Goal: Information Seeking & Learning: Learn about a topic

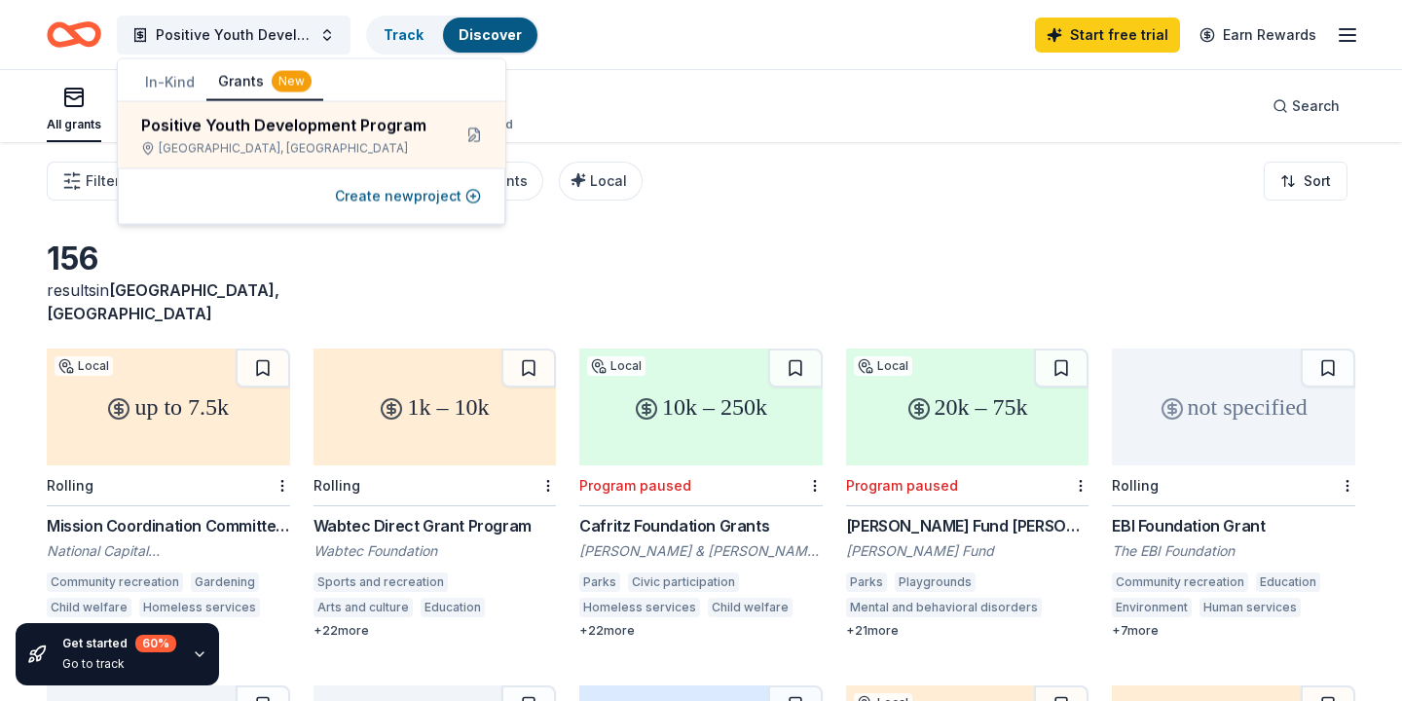
scroll to position [13, 0]
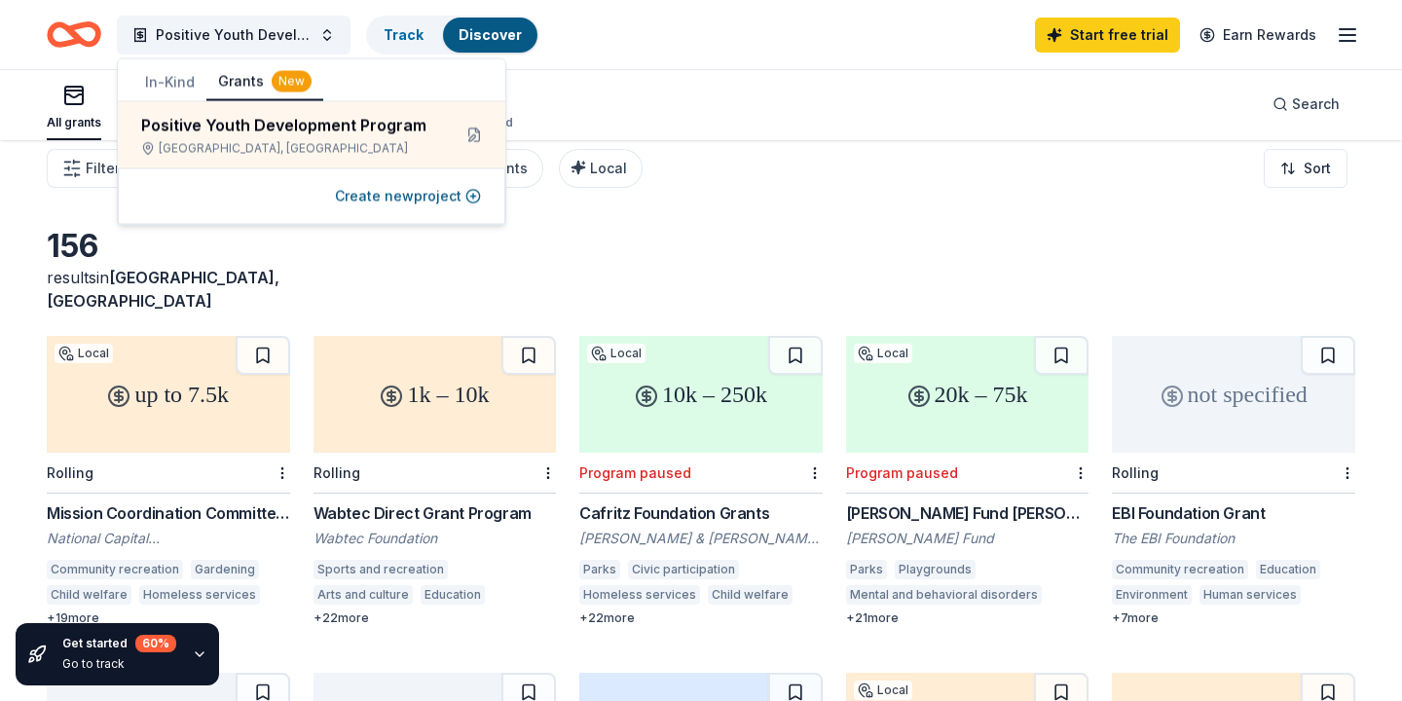
click at [600, 255] on div "156 results in [GEOGRAPHIC_DATA], [GEOGRAPHIC_DATA]" at bounding box center [701, 270] width 1309 height 86
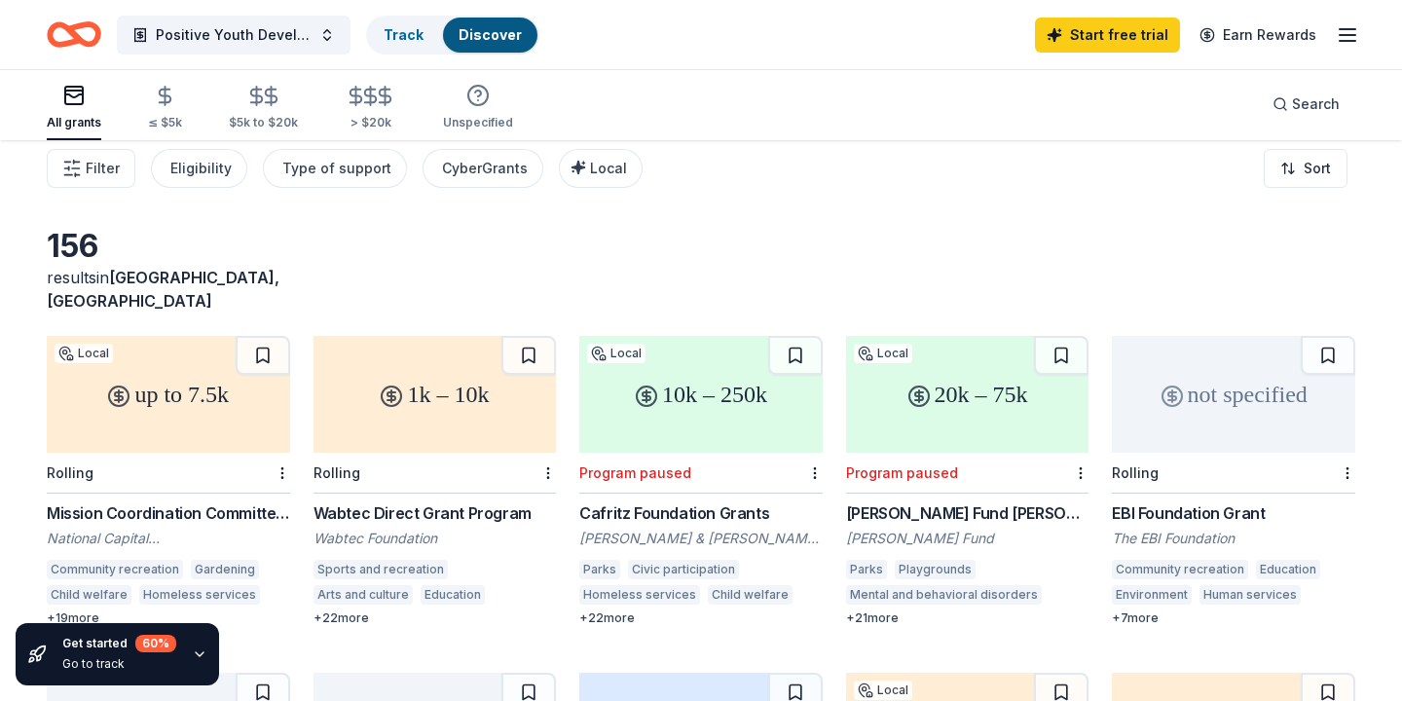
click at [600, 255] on div "156 results in [GEOGRAPHIC_DATA], [GEOGRAPHIC_DATA]" at bounding box center [701, 270] width 1309 height 86
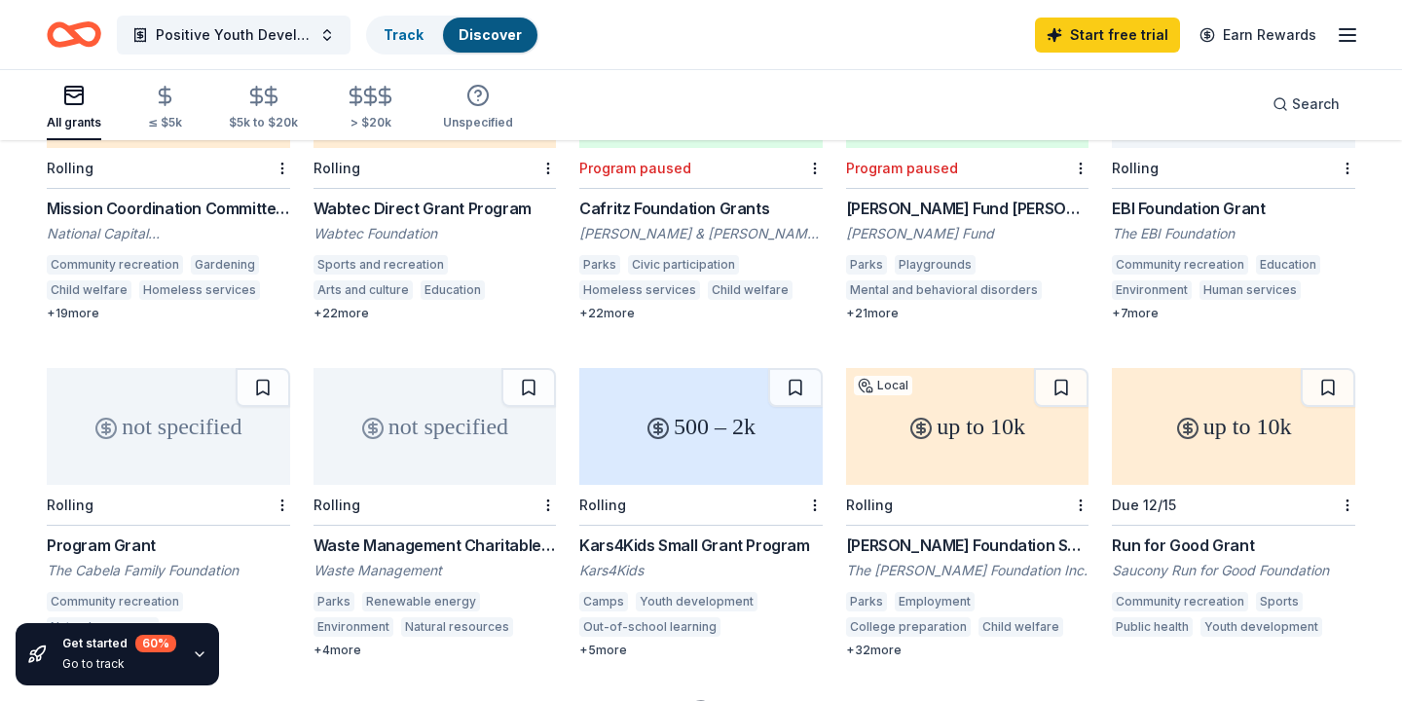
scroll to position [328, 0]
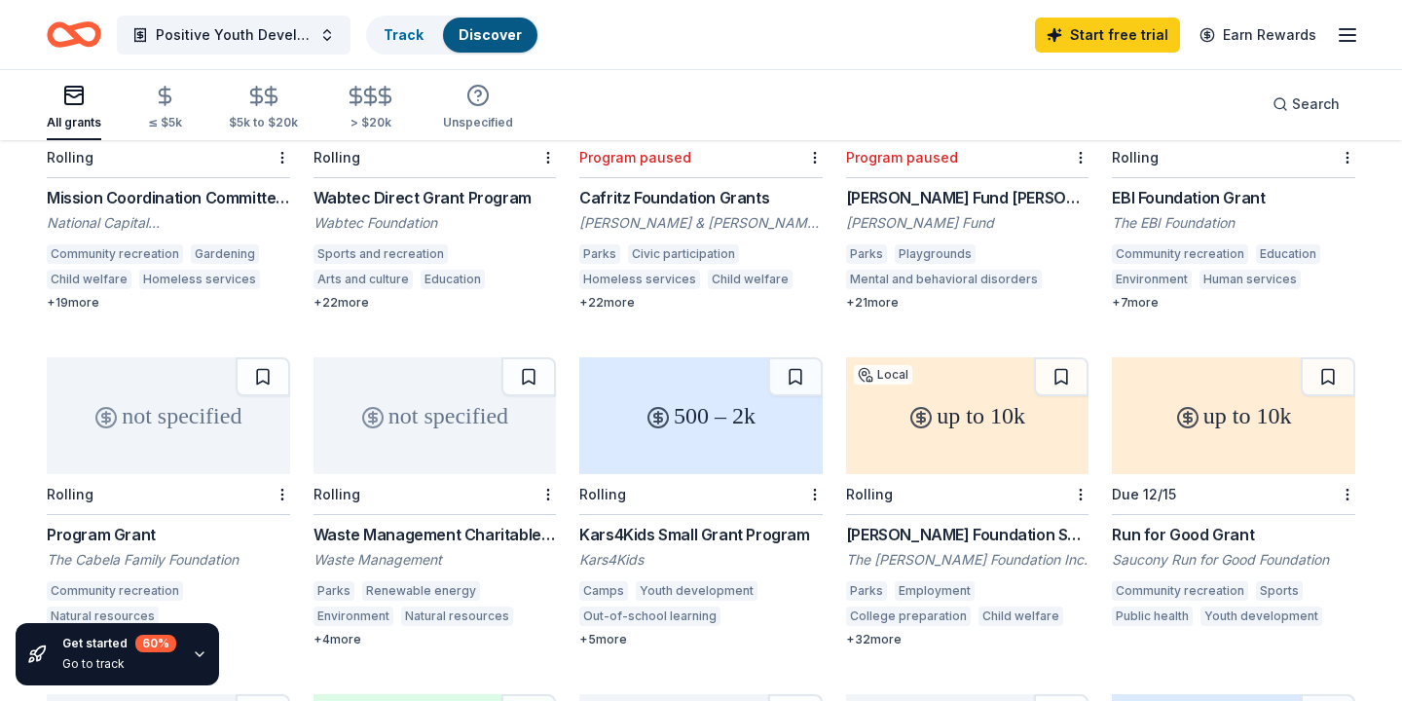
click at [1215, 186] on div "EBI Foundation Grant" at bounding box center [1233, 197] width 243 height 23
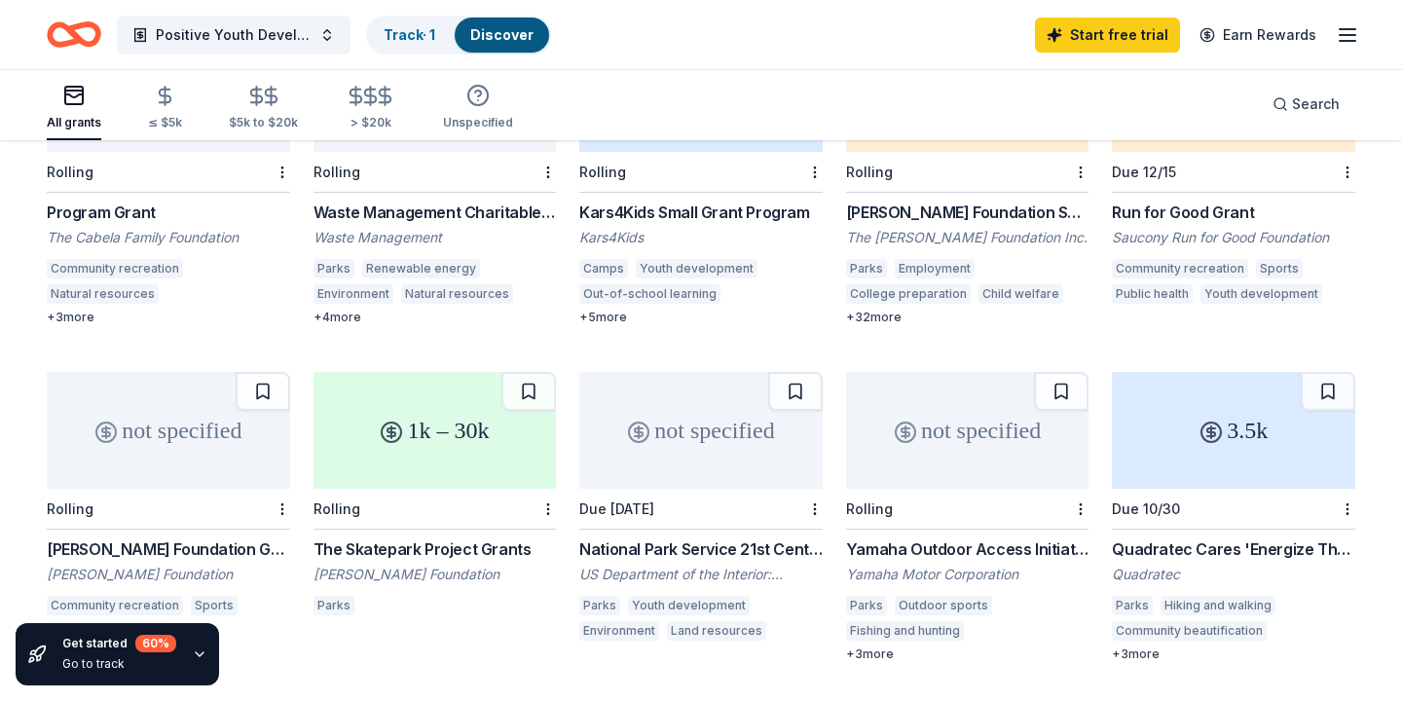
scroll to position [649, 0]
click at [914, 203] on div "[PERSON_NAME] Foundation Small Grants" at bounding box center [967, 214] width 243 height 23
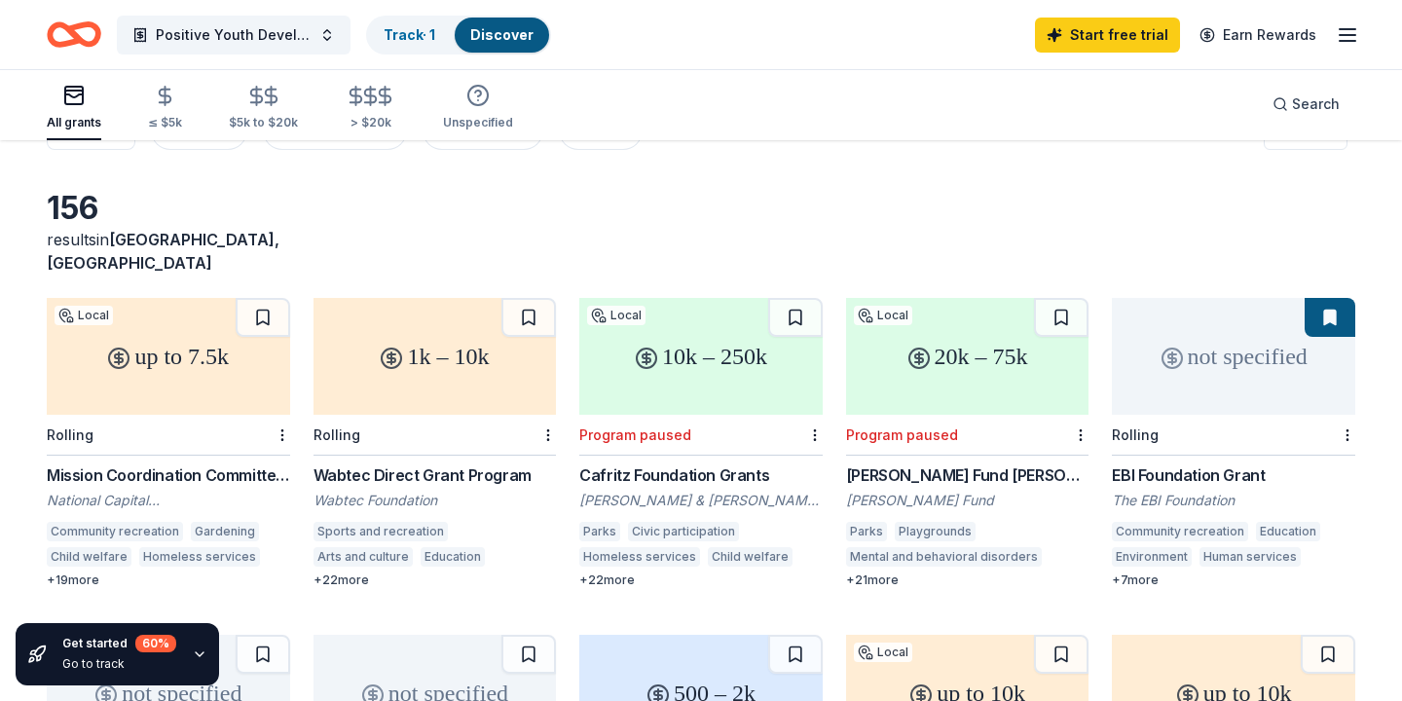
scroll to position [0, 0]
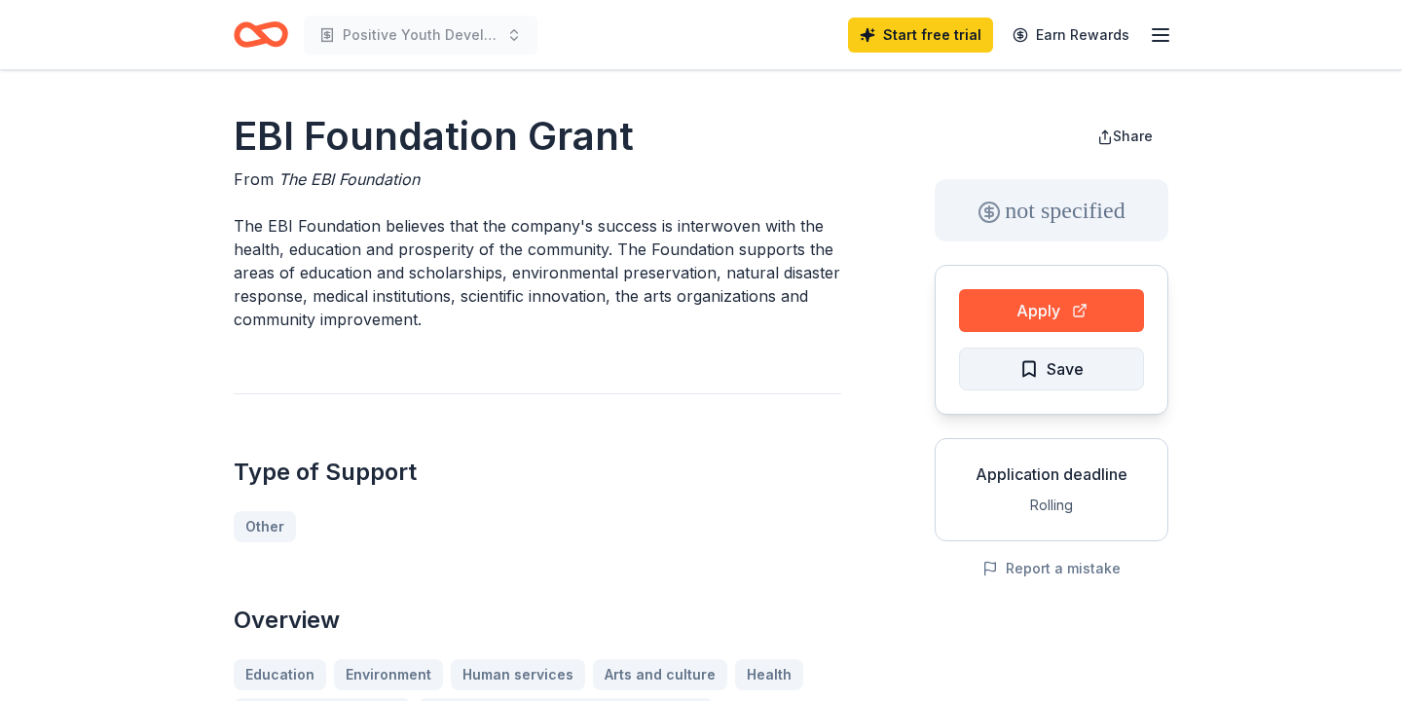
click at [991, 374] on button "Save" at bounding box center [1051, 369] width 185 height 43
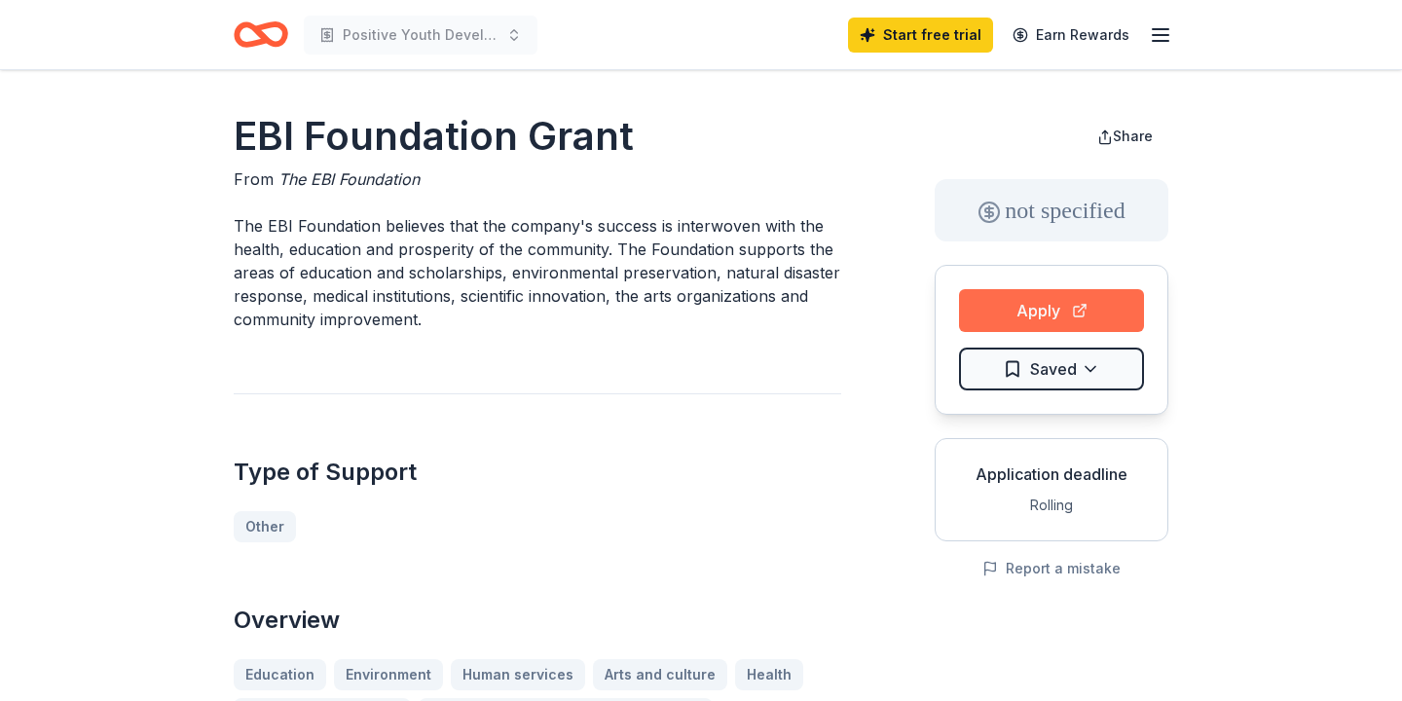
click at [1009, 325] on button "Apply" at bounding box center [1051, 310] width 185 height 43
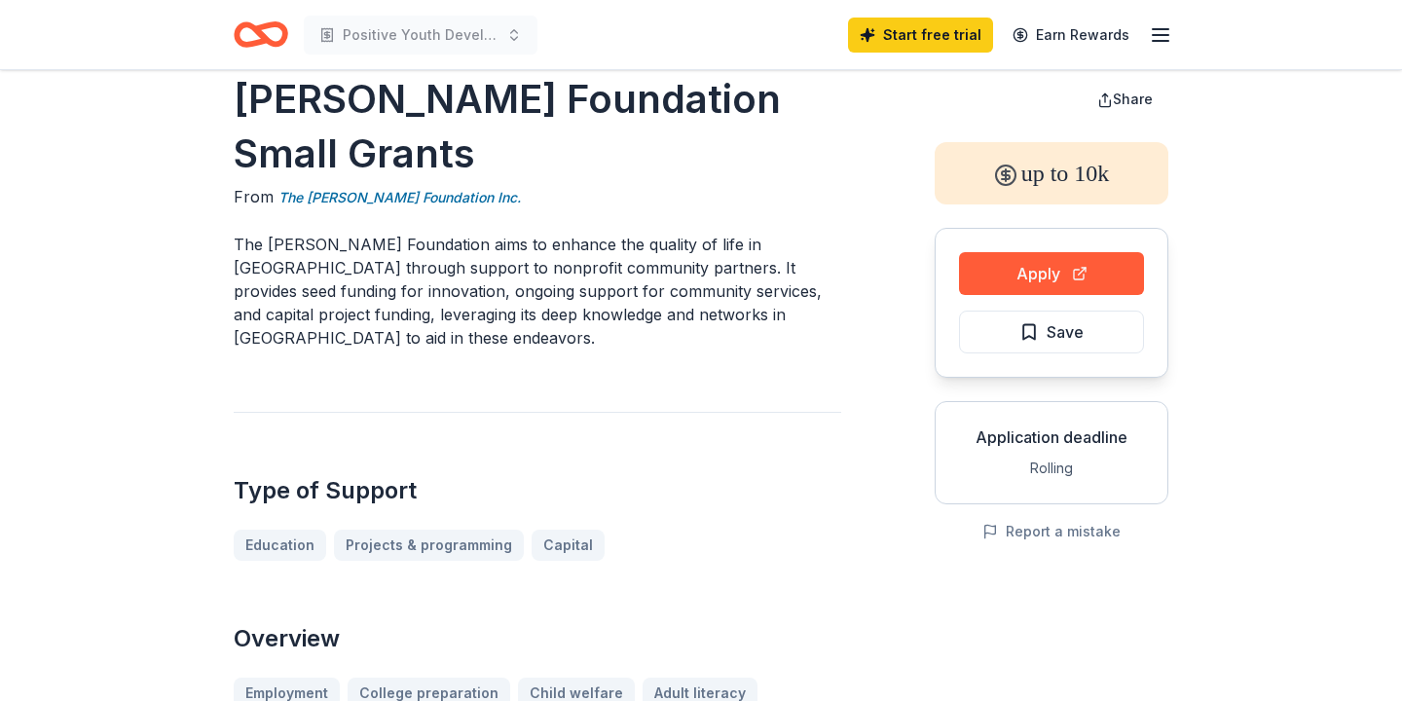
scroll to position [44, 0]
